Goal: Information Seeking & Learning: Find specific page/section

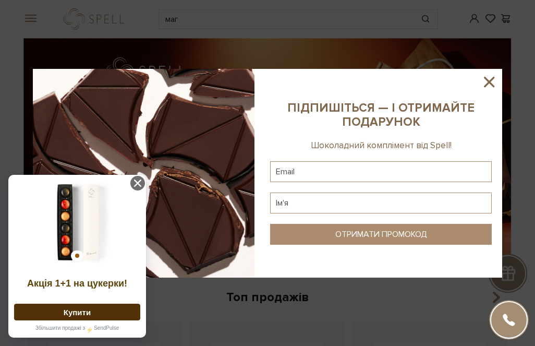
drag, startPoint x: 348, startPoint y: 133, endPoint x: 433, endPoint y: 3, distance: 155.3
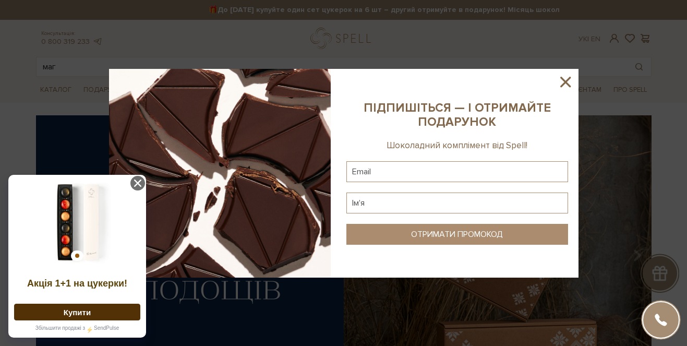
click at [535, 82] on icon at bounding box center [566, 82] width 18 height 18
click at [482, 67] on input "маг" at bounding box center [332, 66] width 591 height 19
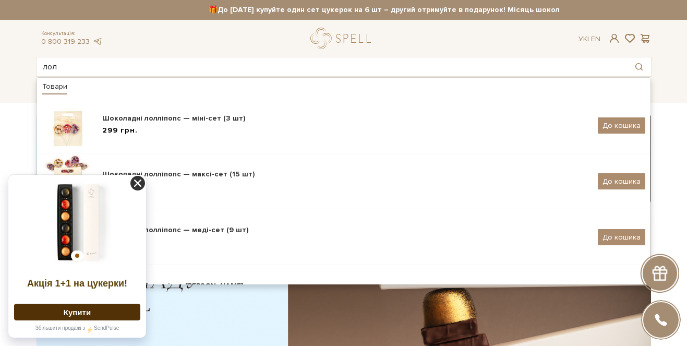
click at [138, 188] on icon at bounding box center [137, 183] width 15 height 15
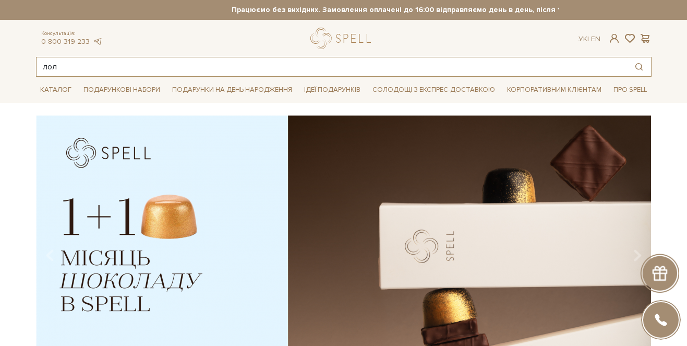
click at [132, 68] on input "лол" at bounding box center [332, 66] width 591 height 19
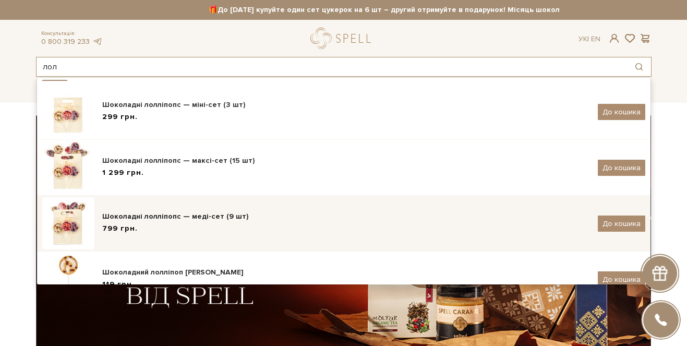
scroll to position [13, 0]
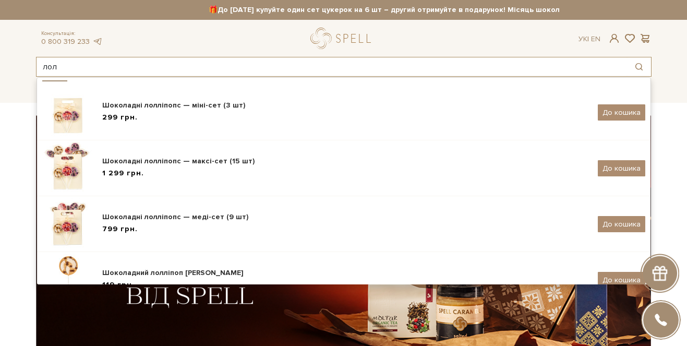
drag, startPoint x: 197, startPoint y: 71, endPoint x: -10, endPoint y: 50, distance: 208.2
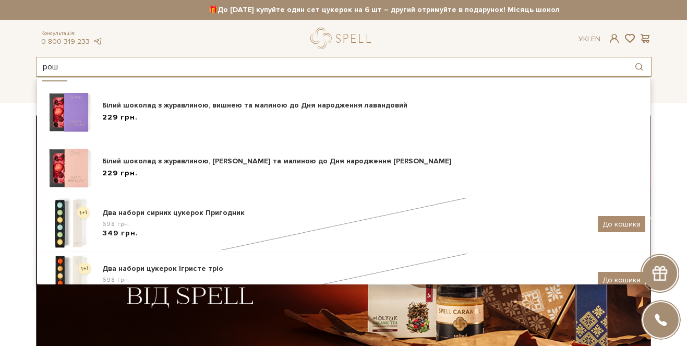
type input "рош"
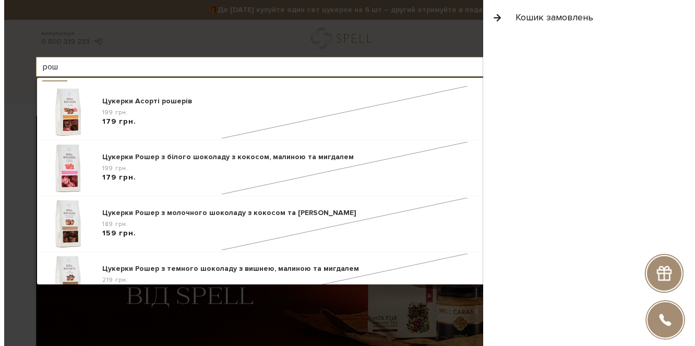
scroll to position [0, 0]
